Goal: Task Accomplishment & Management: Manage account settings

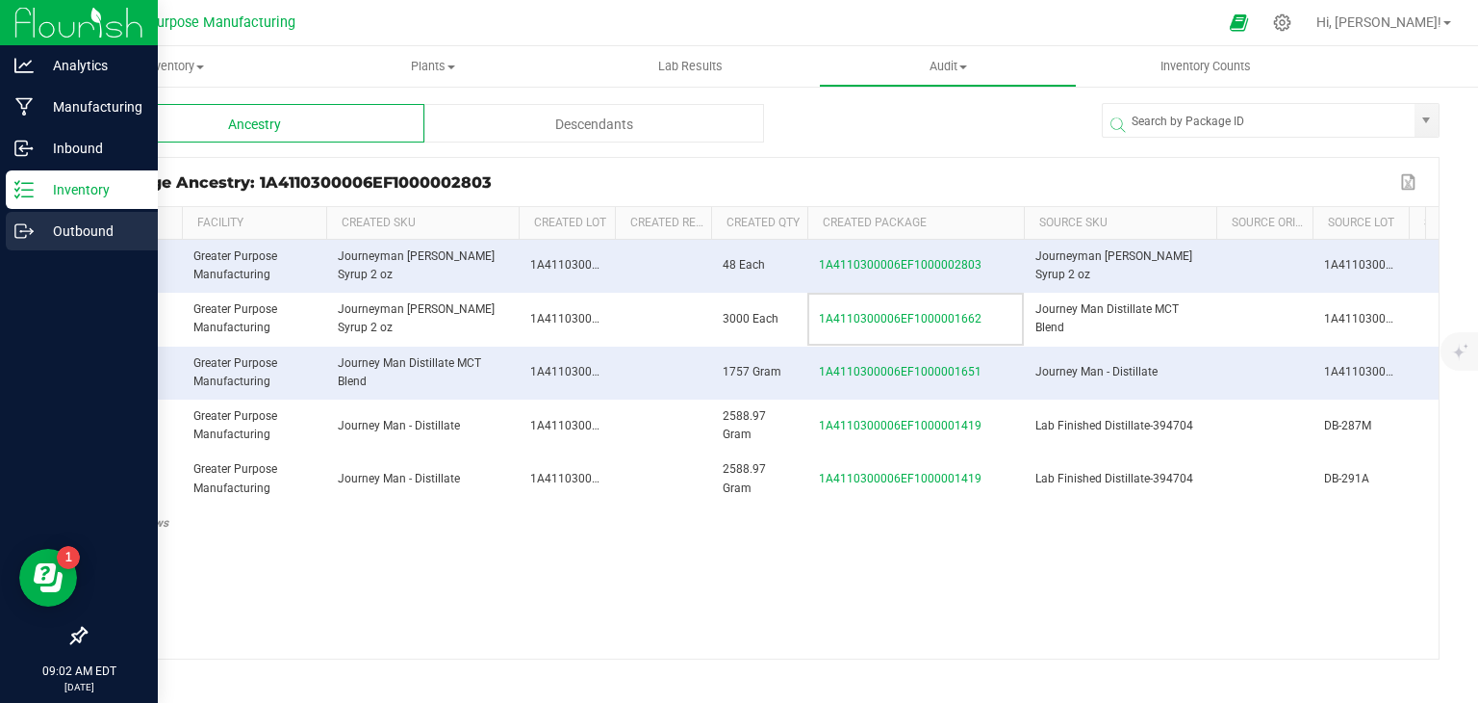
click at [30, 234] on icon at bounding box center [31, 232] width 3 height 3
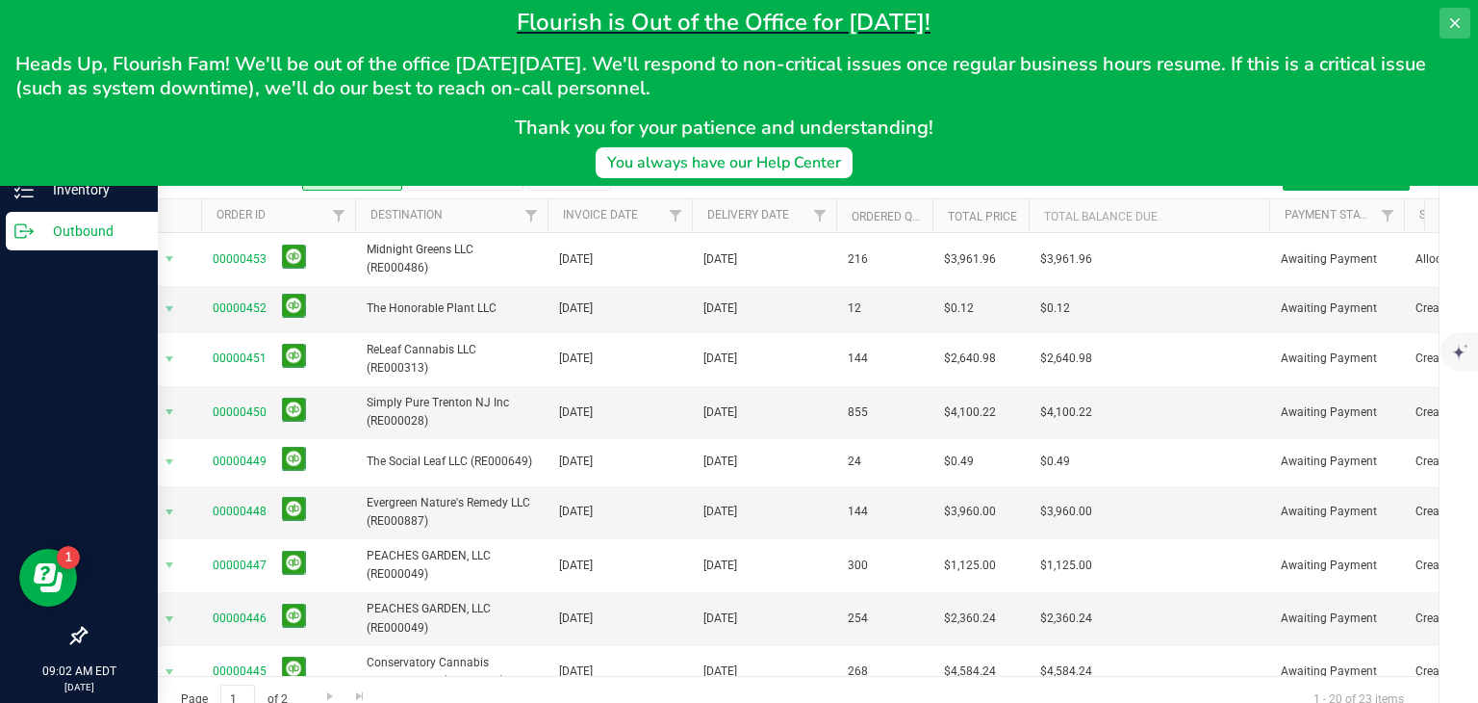
click at [1451, 22] on icon at bounding box center [1455, 22] width 15 height 15
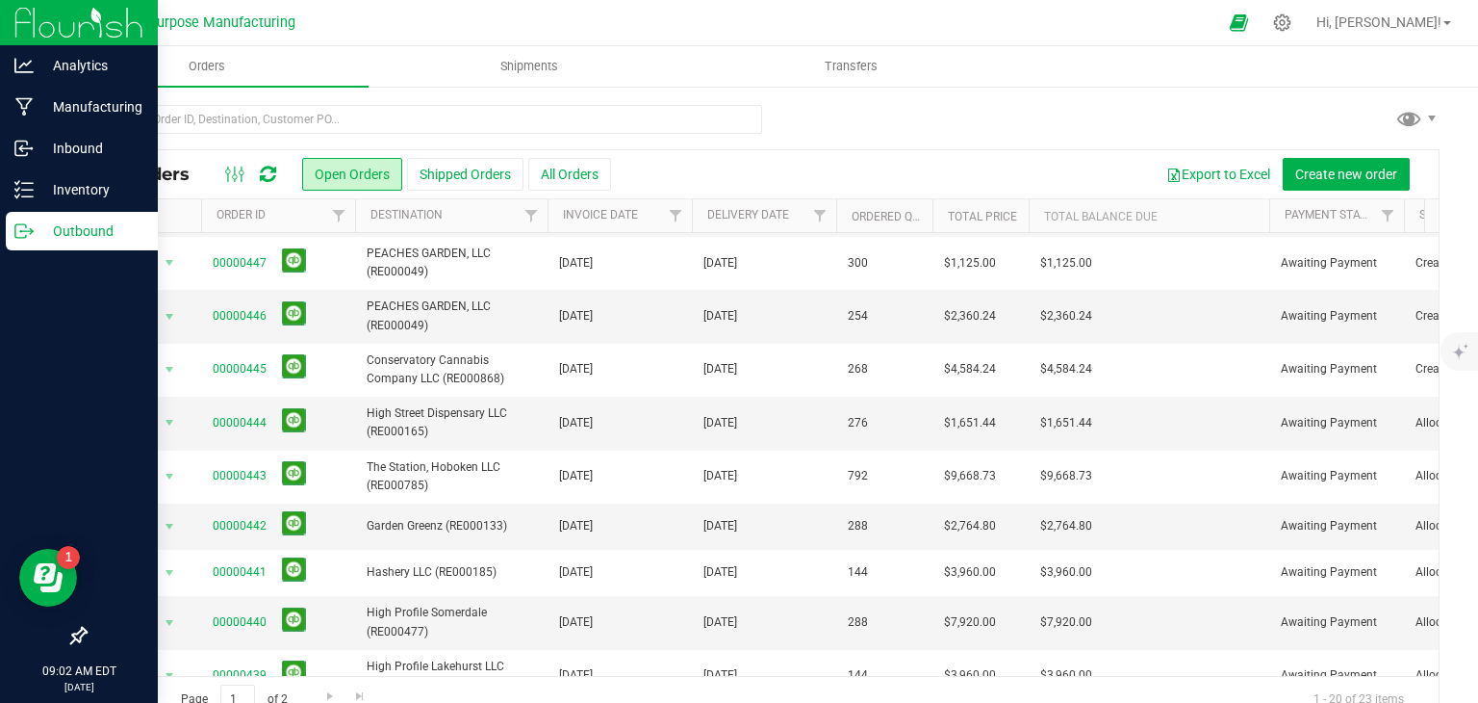
scroll to position [356, 0]
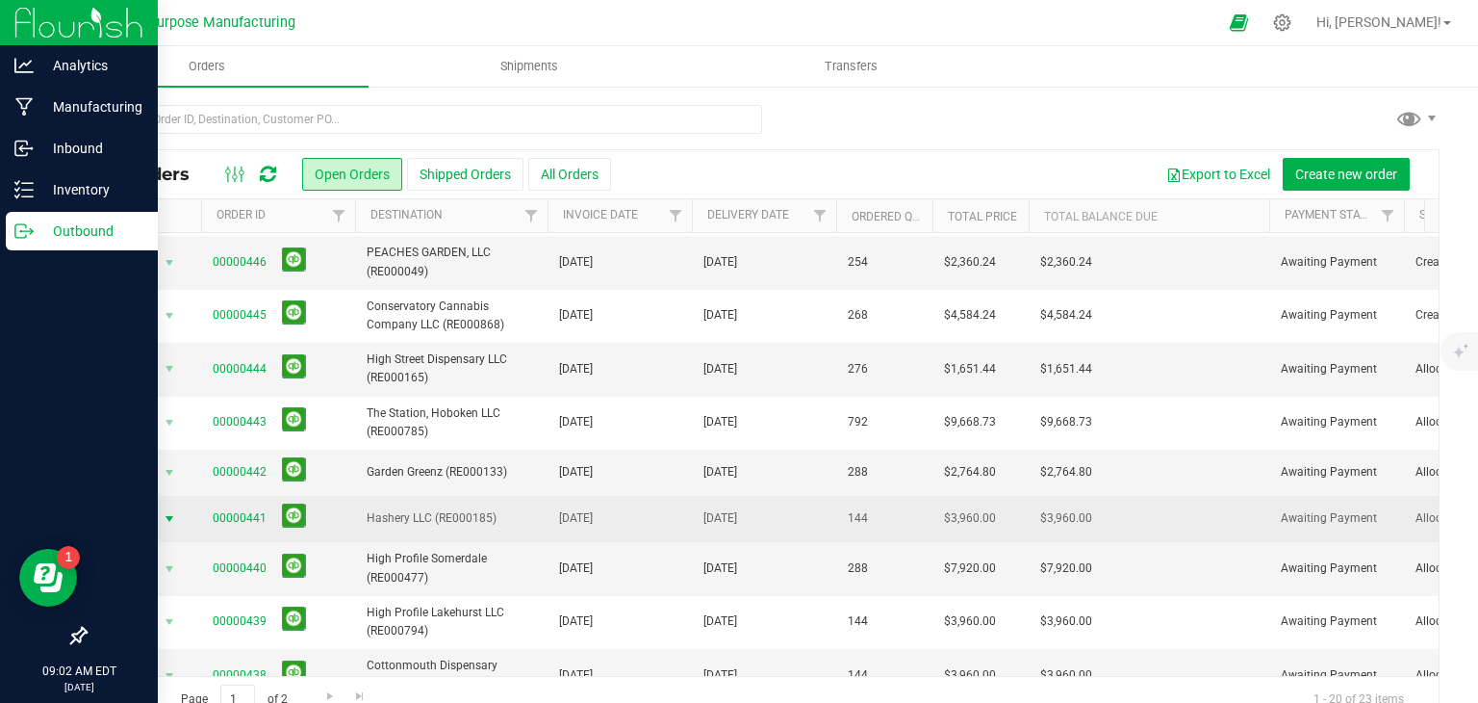
click at [163, 514] on span "select" at bounding box center [169, 518] width 15 height 15
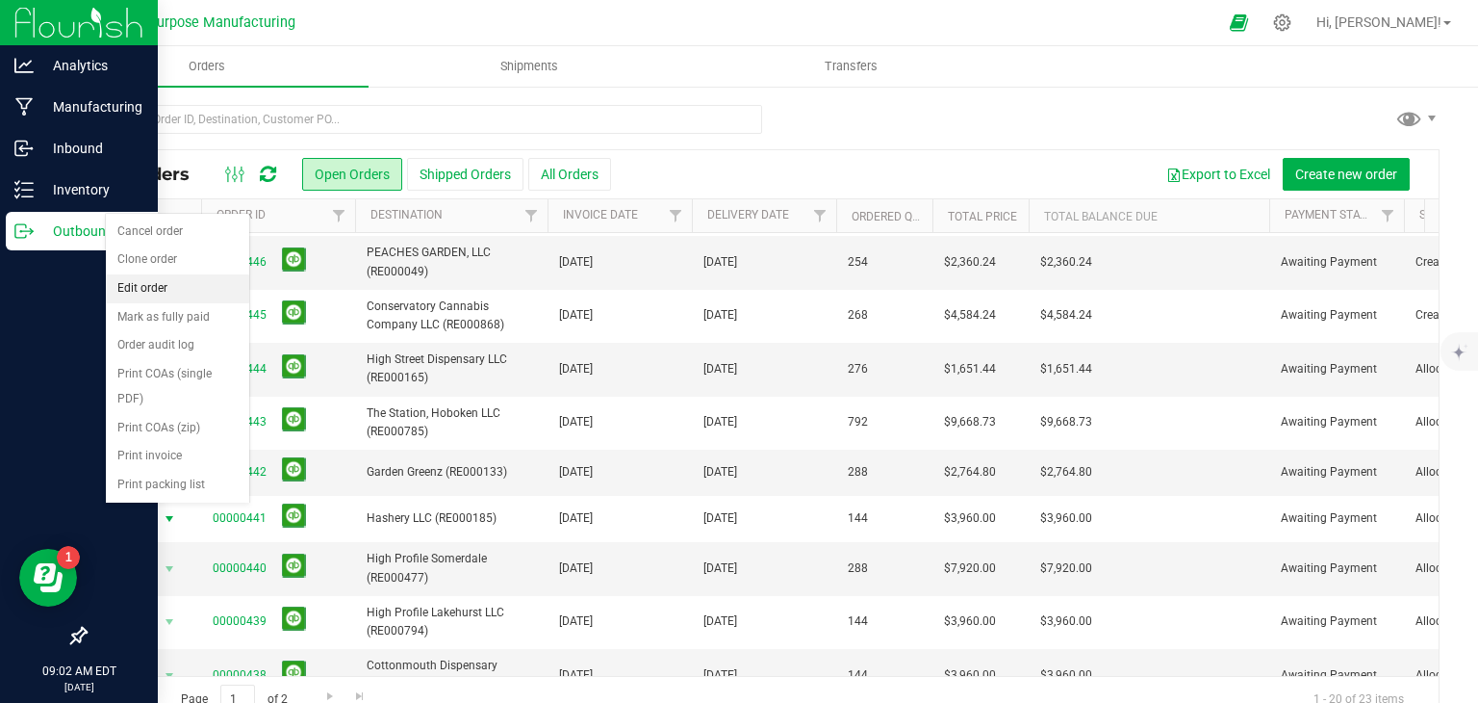
click at [159, 290] on li "Edit order" at bounding box center [177, 288] width 143 height 29
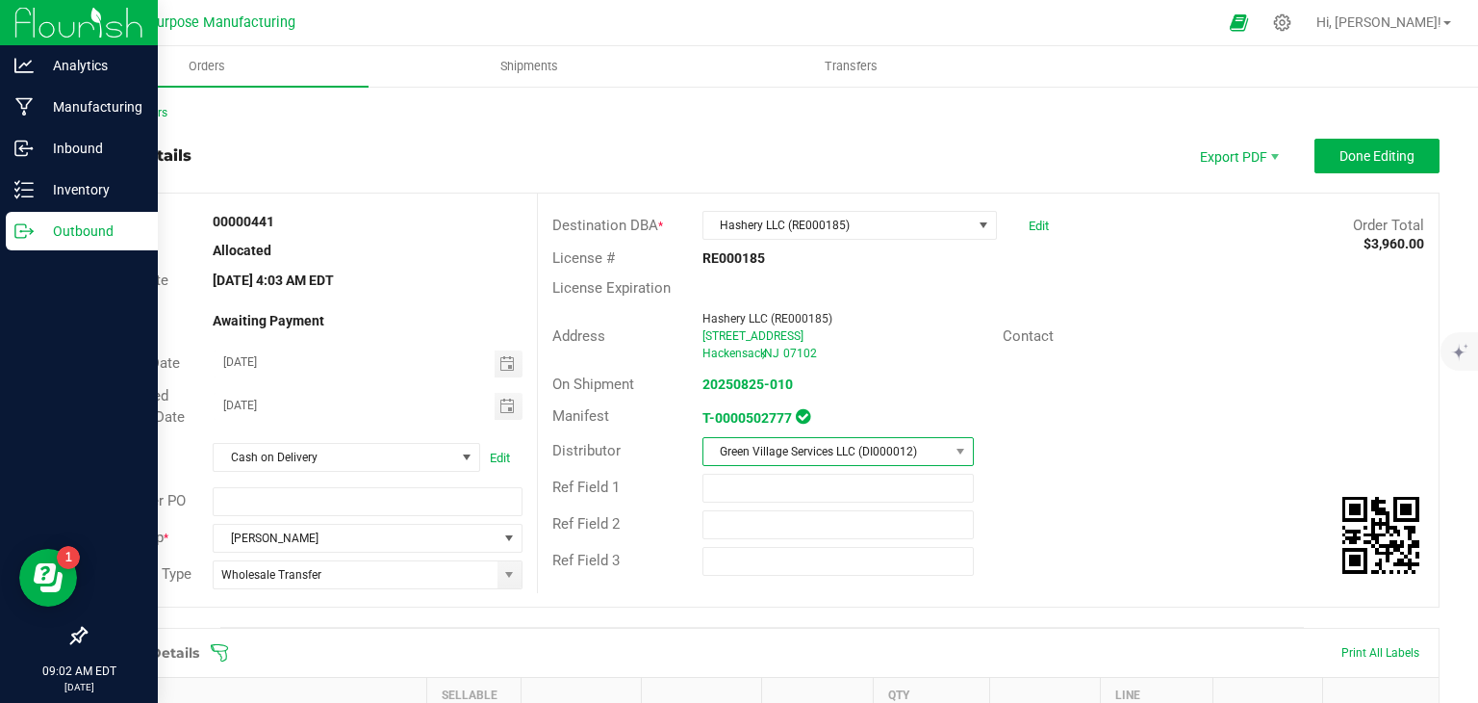
click at [869, 444] on span "Green Village Services LLC (DI000012)" at bounding box center [826, 451] width 245 height 27
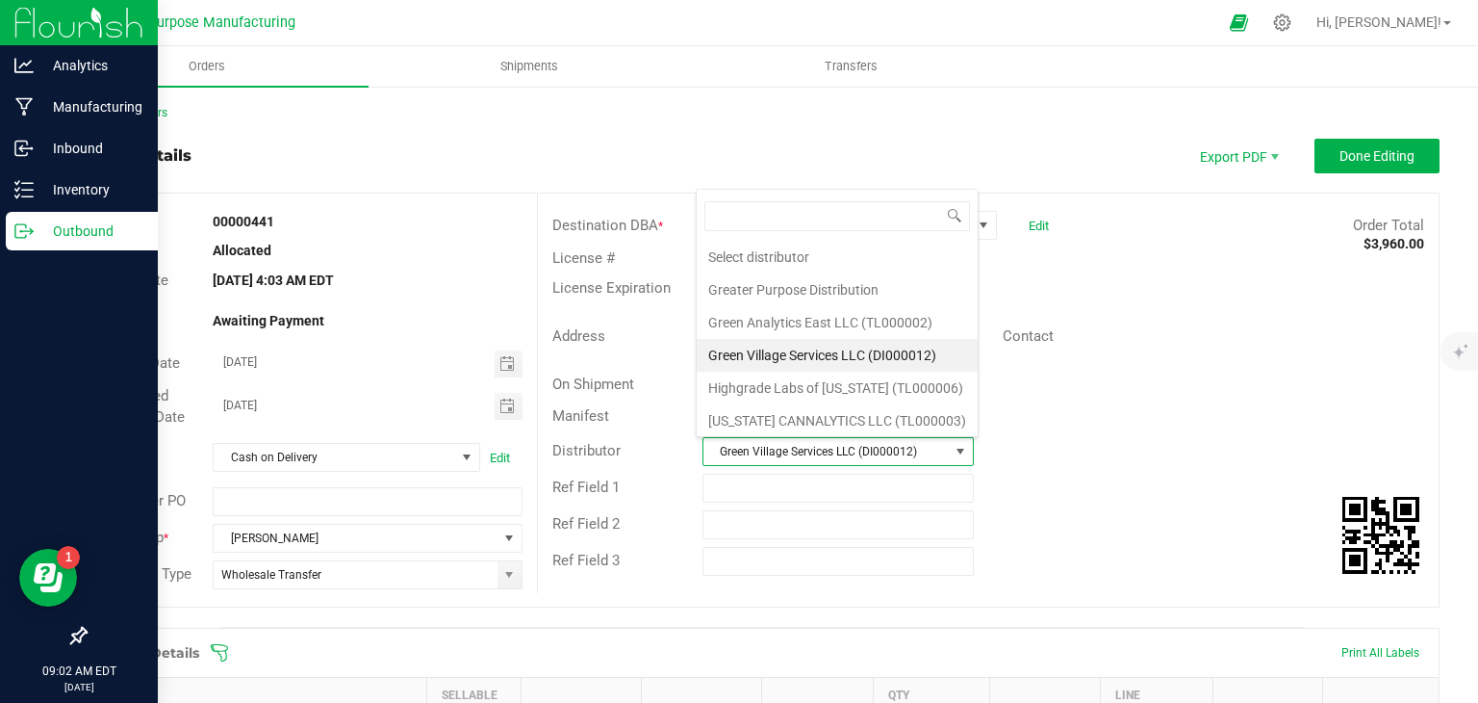
scroll to position [28, 266]
click at [745, 289] on li "Greater Purpose Distribution" at bounding box center [837, 289] width 281 height 33
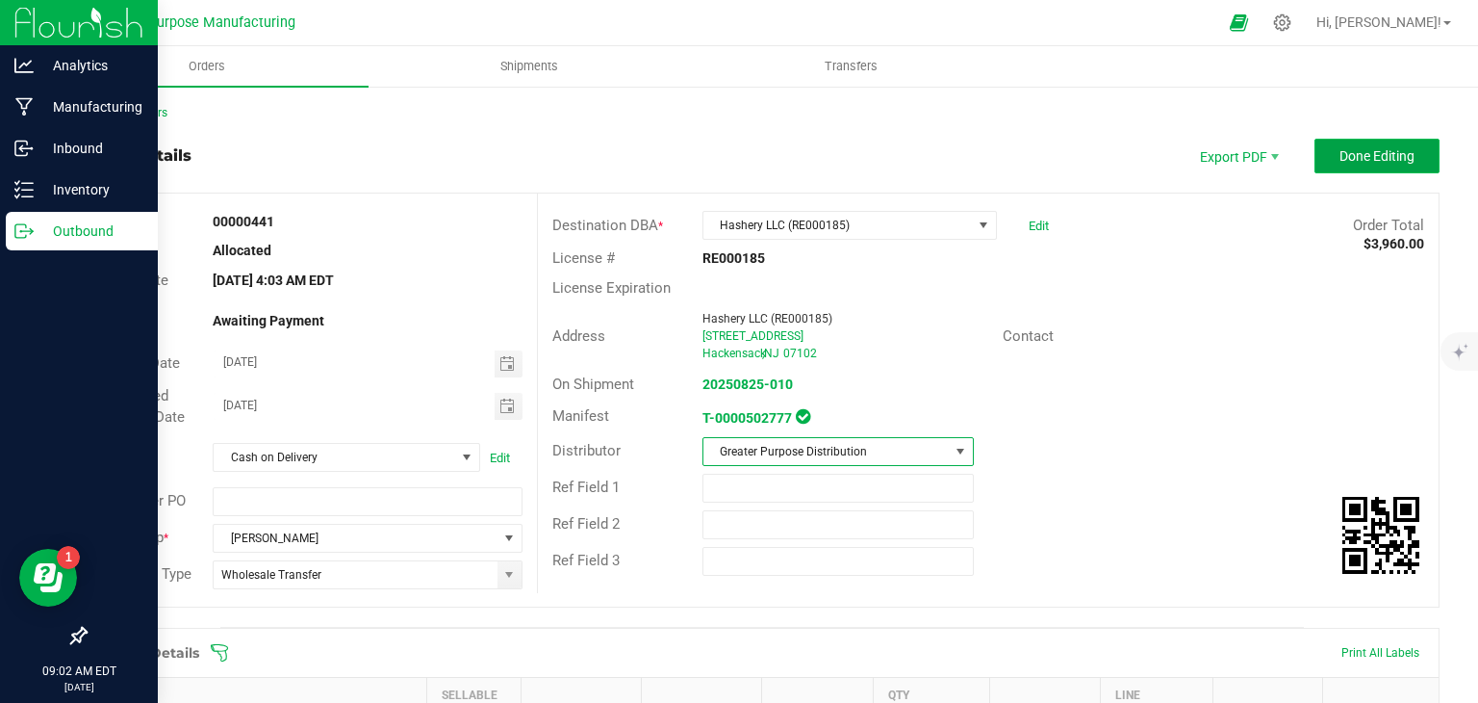
click at [1359, 155] on span "Done Editing" at bounding box center [1377, 155] width 75 height 15
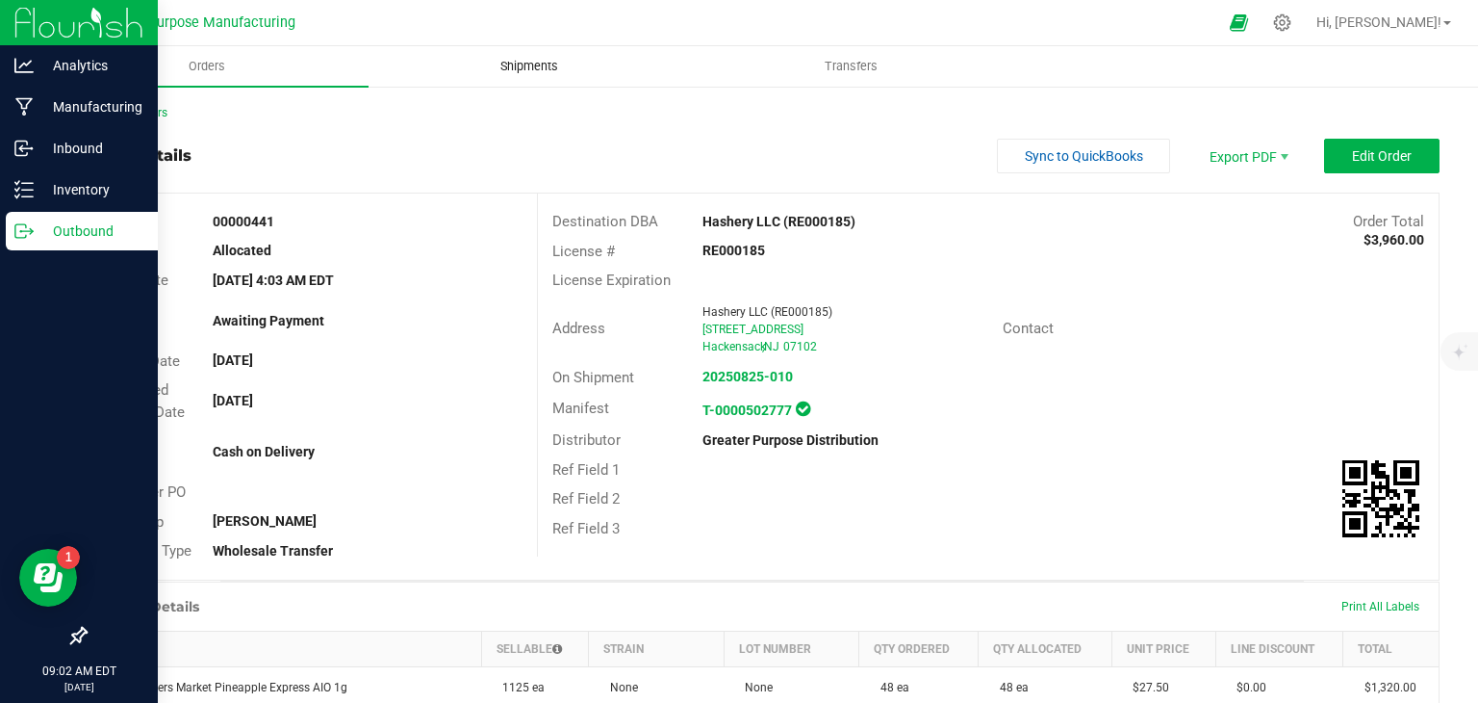
click at [520, 73] on span "Shipments" at bounding box center [530, 66] width 110 height 17
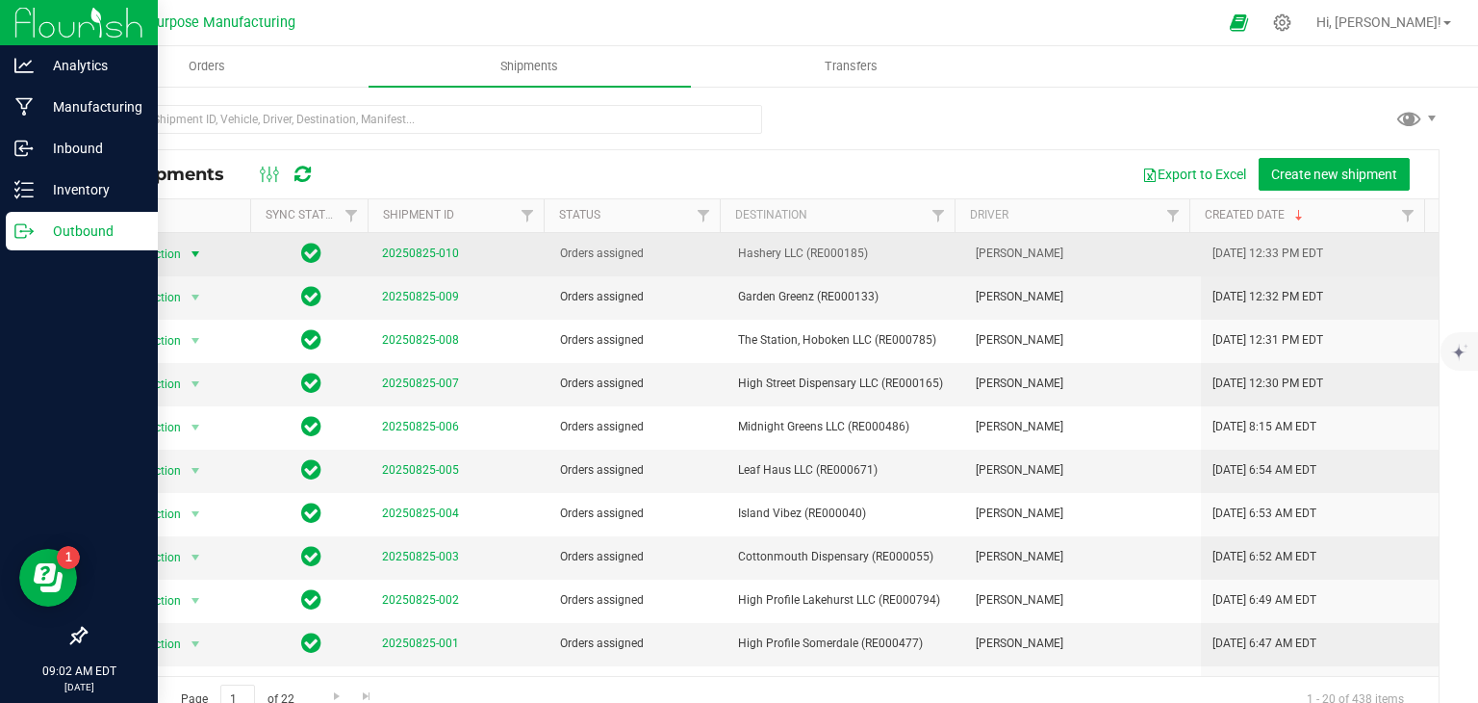
click at [190, 251] on span "select" at bounding box center [195, 253] width 15 height 15
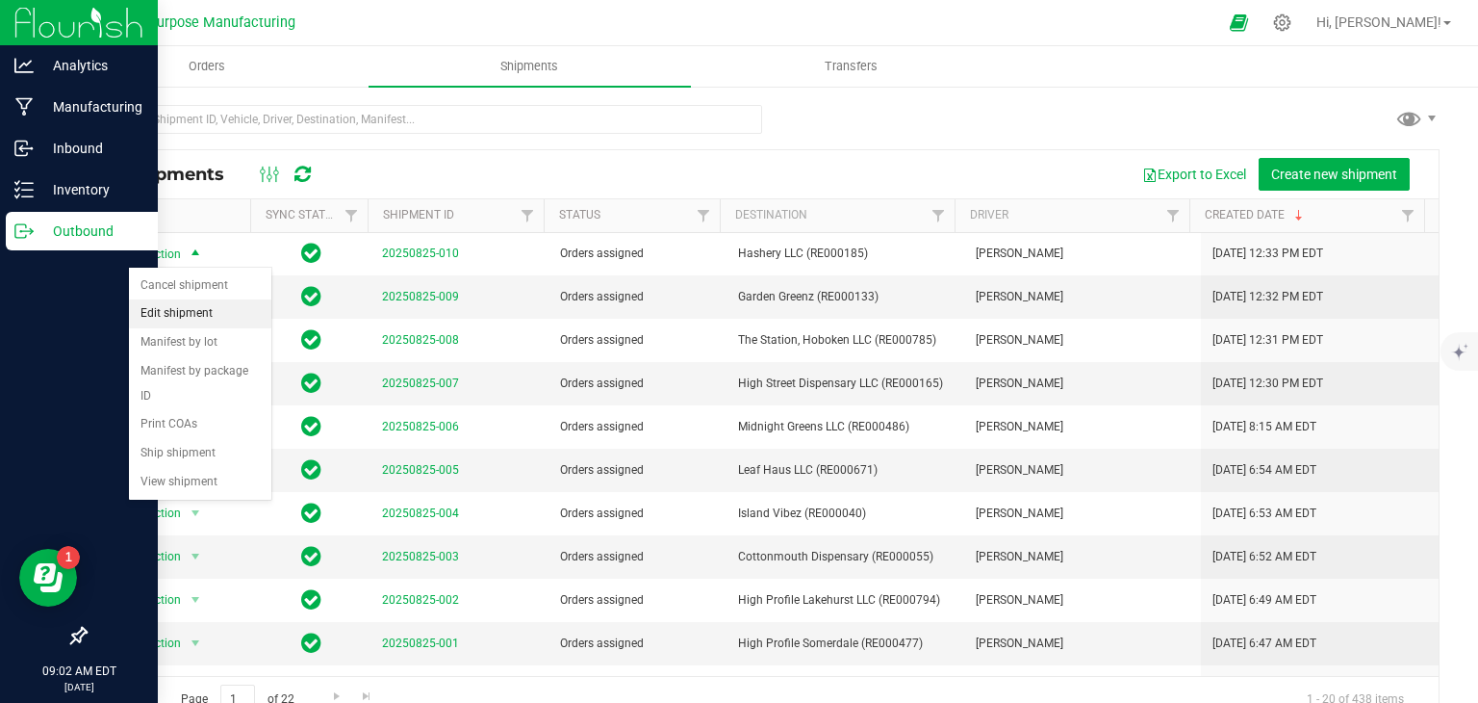
click at [192, 318] on li "Edit shipment" at bounding box center [200, 313] width 142 height 29
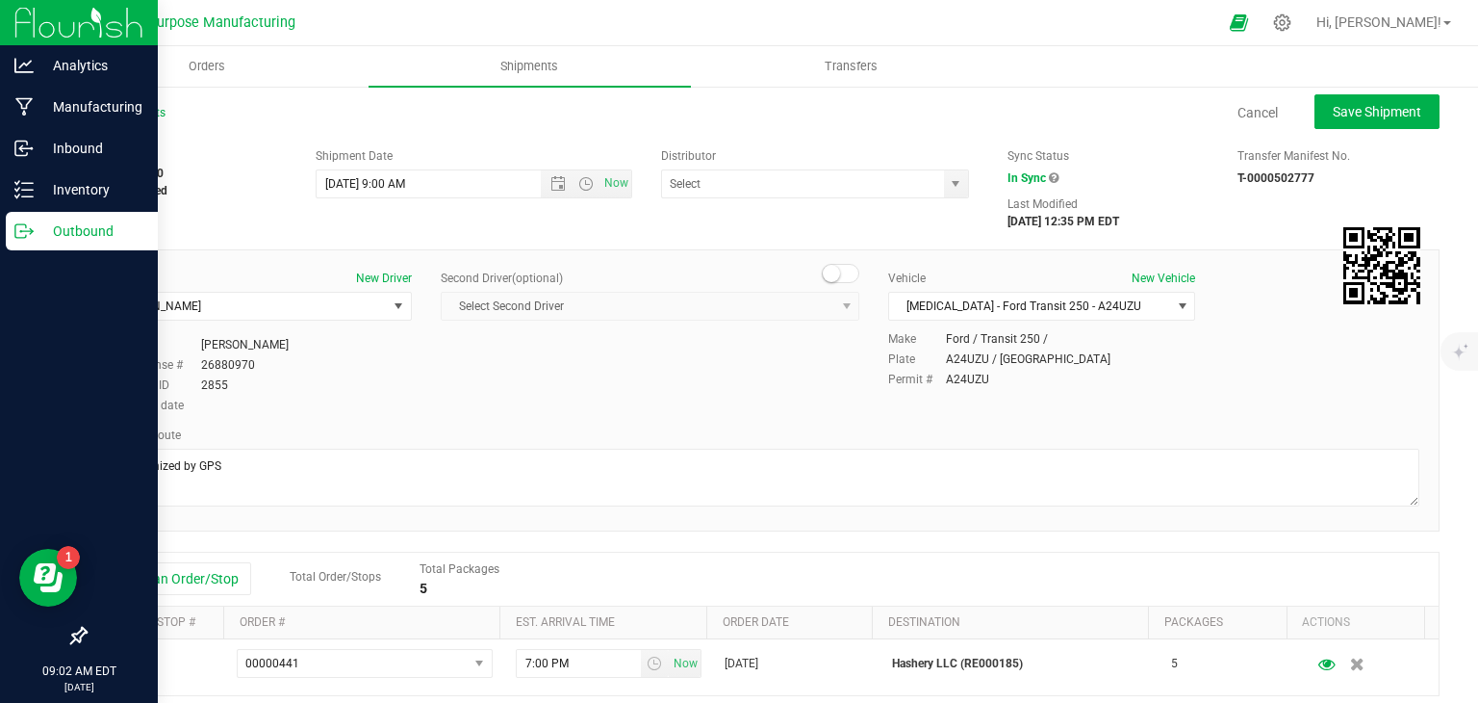
type input "Green Village Services LLC (DI000012)"
click at [708, 185] on input "Green Village Services LLC (DI000012)" at bounding box center [798, 183] width 273 height 27
click at [931, 182] on span at bounding box center [937, 184] width 12 height 29
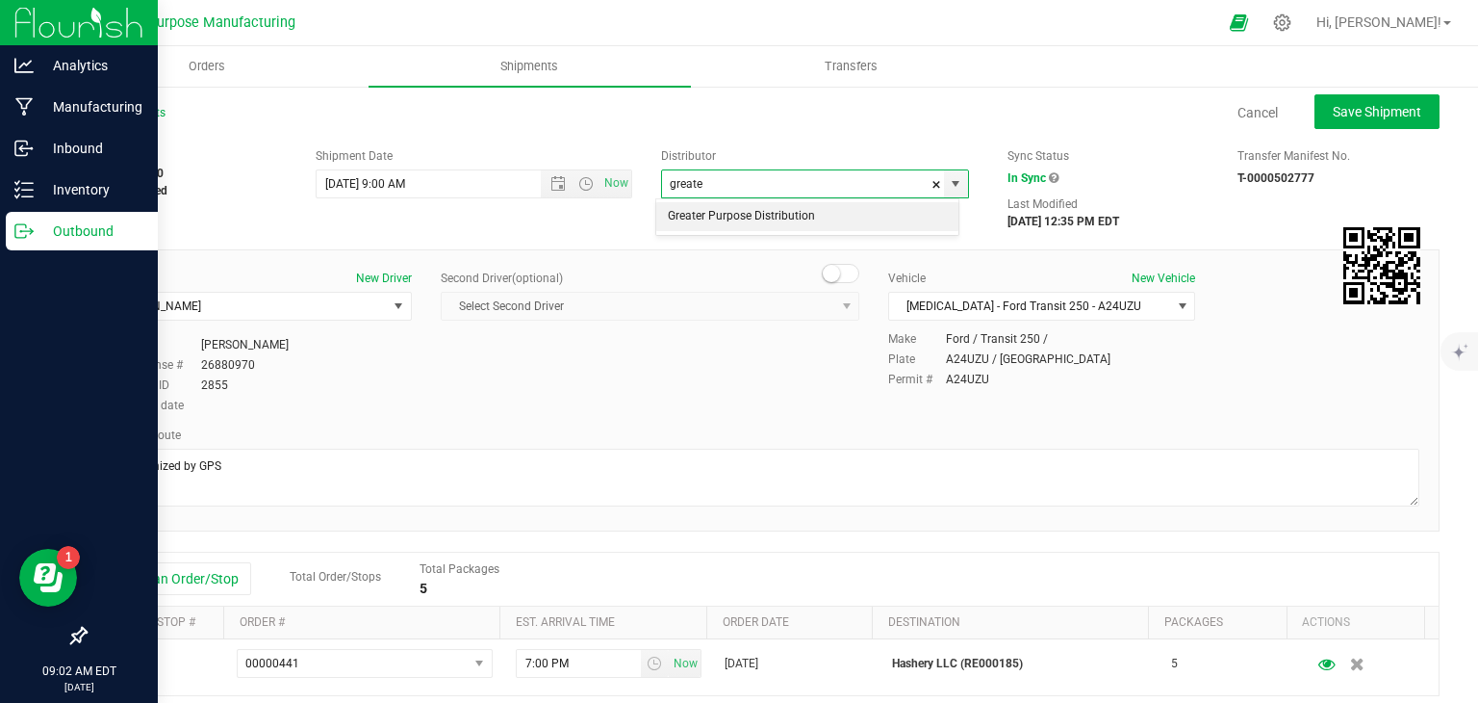
click at [830, 212] on li "Greater Purpose Distribution" at bounding box center [807, 216] width 302 height 29
type input "Greater Purpose Distribution"
click at [350, 311] on span "[PERSON_NAME]" at bounding box center [246, 306] width 281 height 27
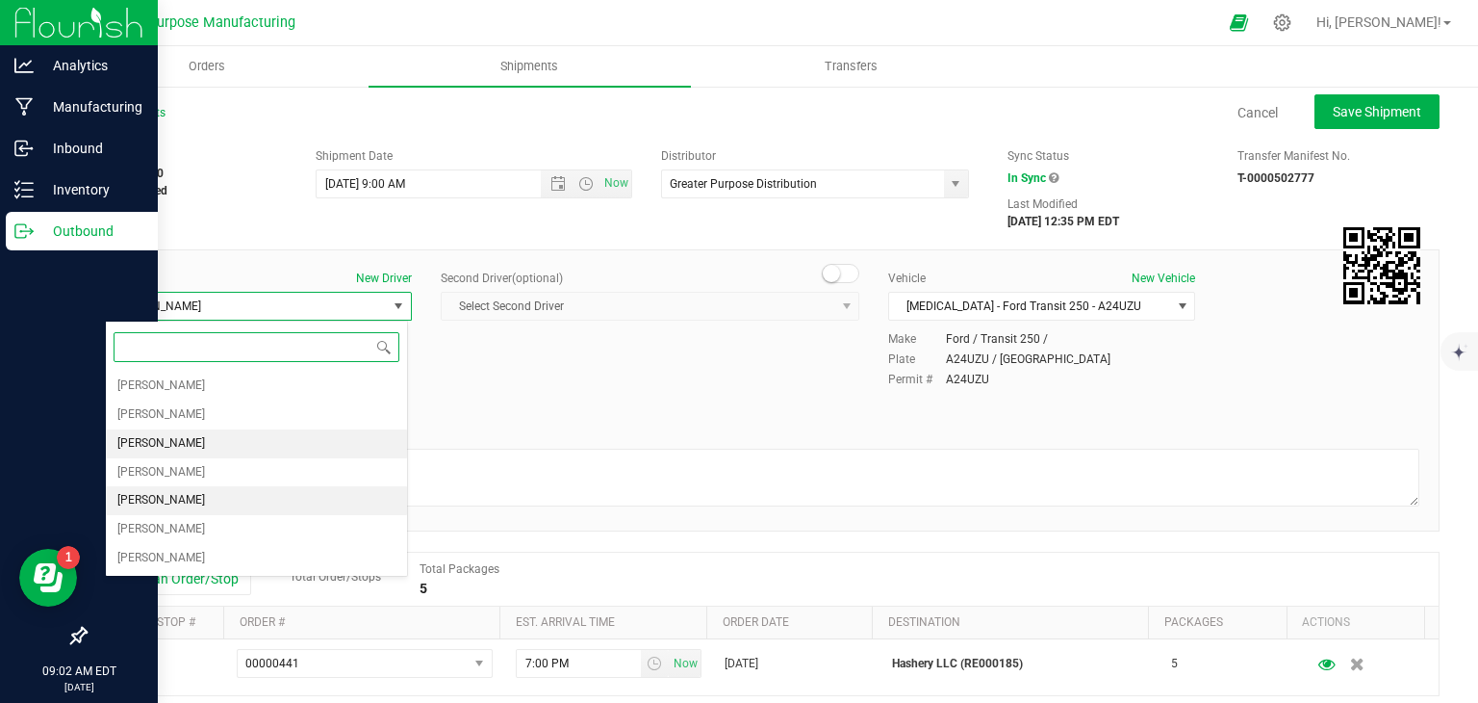
click at [220, 451] on li "[PERSON_NAME]" at bounding box center [256, 443] width 301 height 29
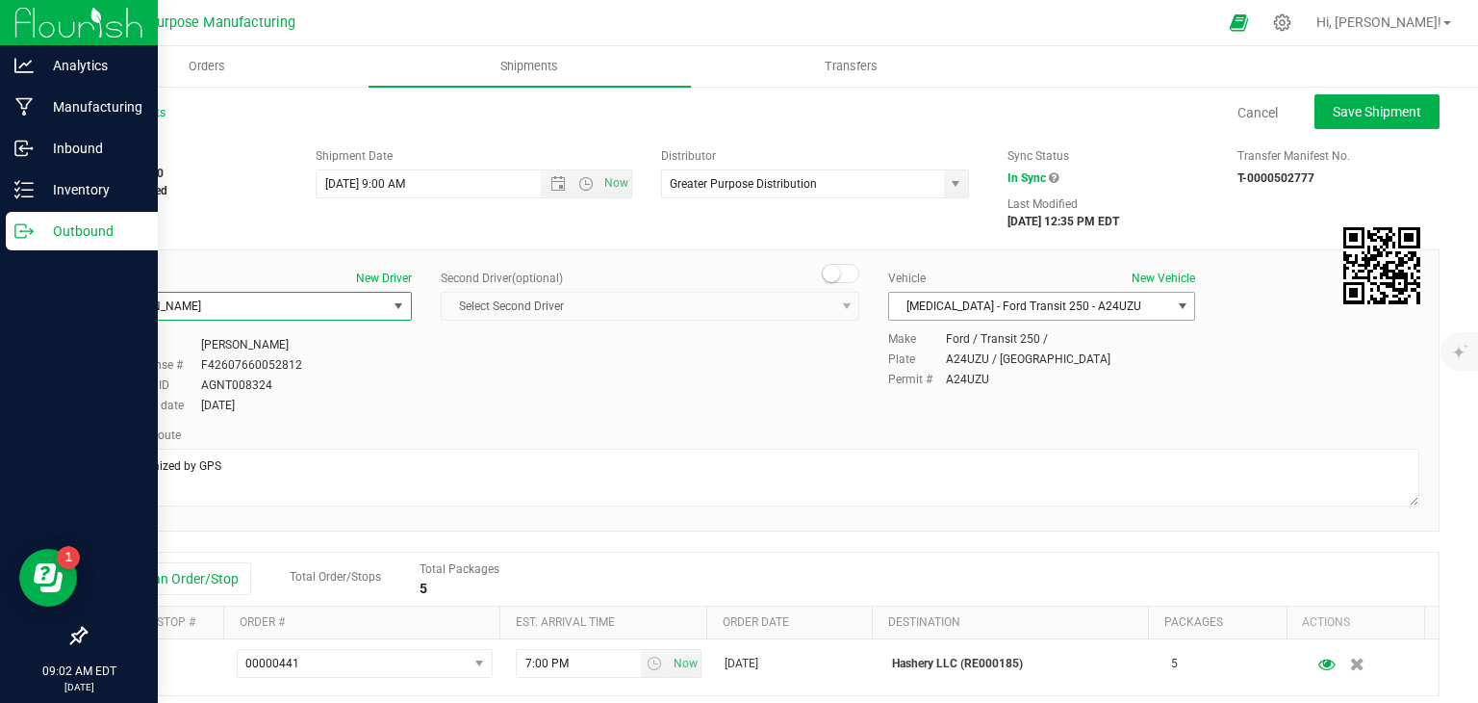
click at [959, 307] on span "[MEDICAL_DATA] - Ford Transit 250 - A24UZU" at bounding box center [1029, 306] width 281 height 27
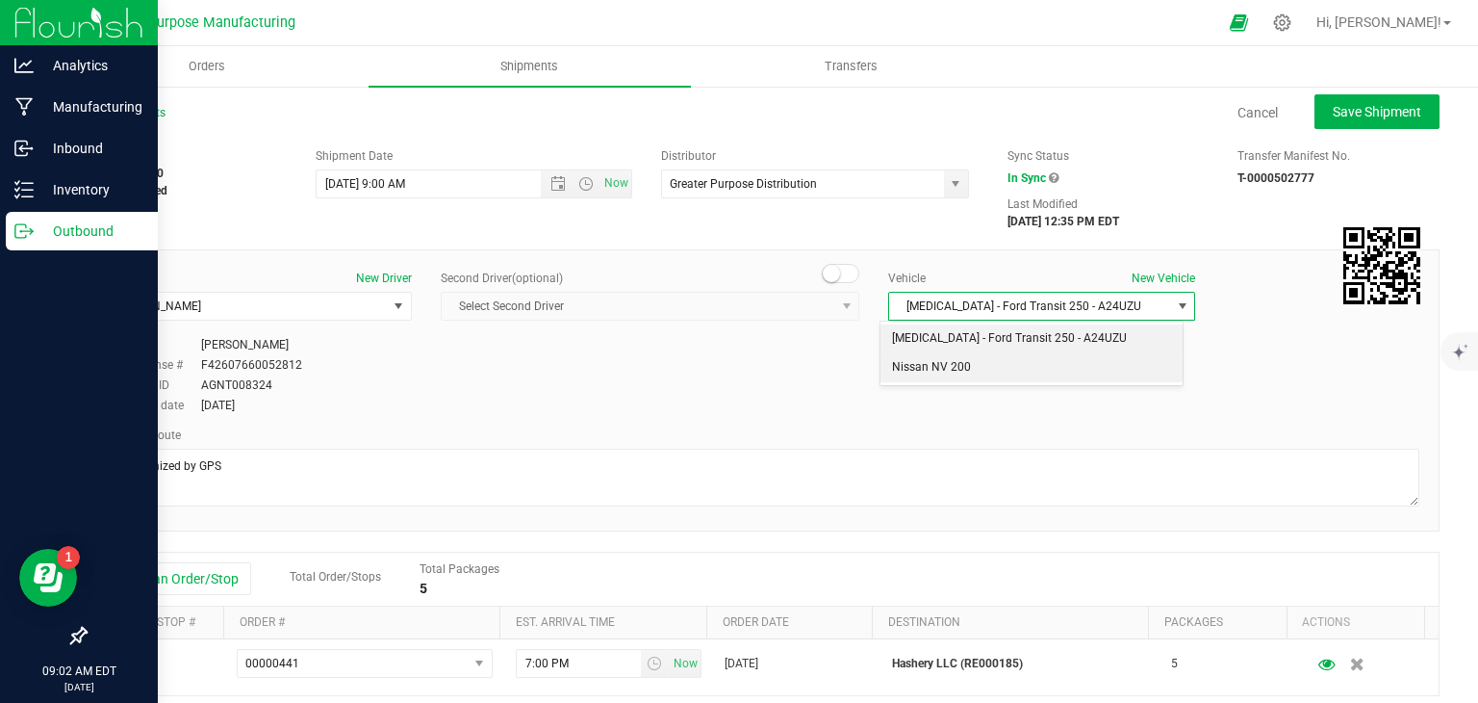
click at [948, 362] on li "Nissan NV 200" at bounding box center [1031, 367] width 301 height 29
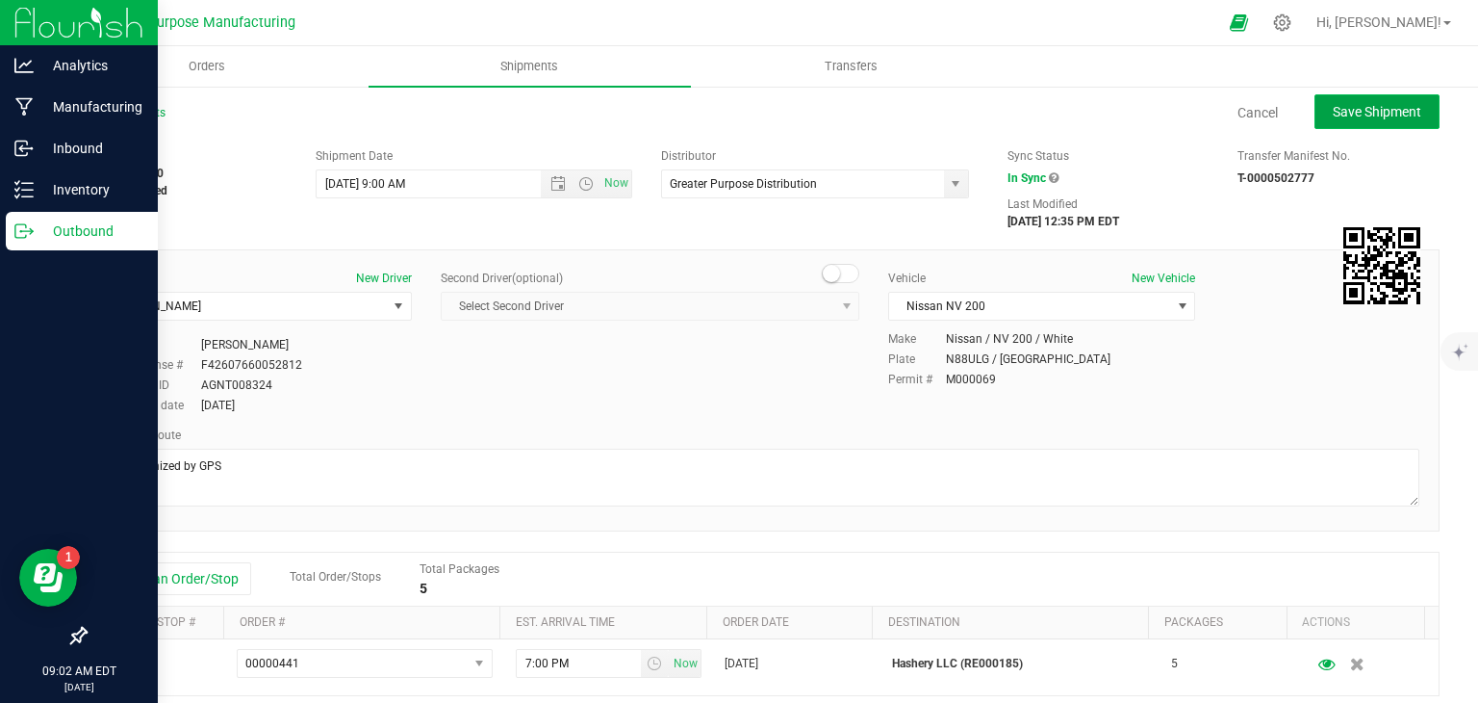
click at [1380, 105] on span "Save Shipment" at bounding box center [1377, 111] width 89 height 15
type input "[DATE] 1:00 PM"
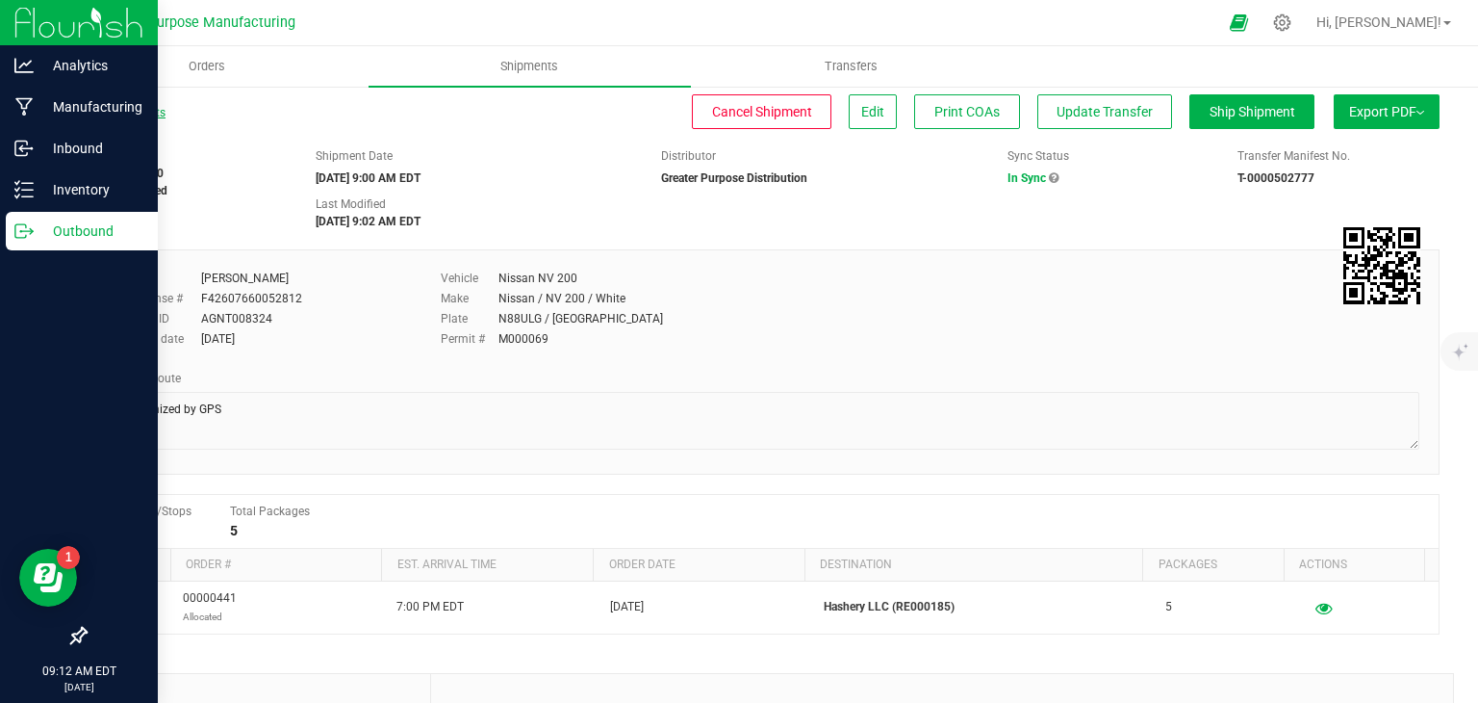
click at [127, 106] on link "All Shipments" at bounding box center [125, 112] width 81 height 13
